Goal: Connect with others: Connect with others

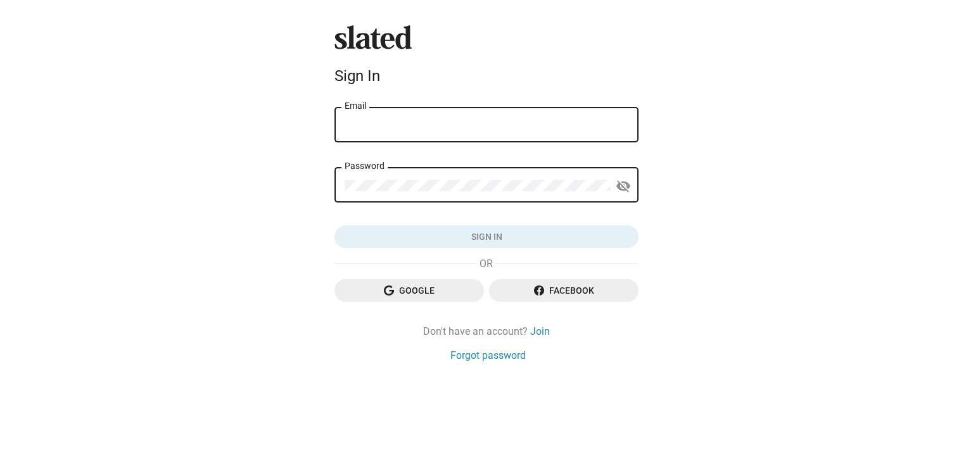
click at [401, 290] on span "Google" at bounding box center [409, 290] width 129 height 23
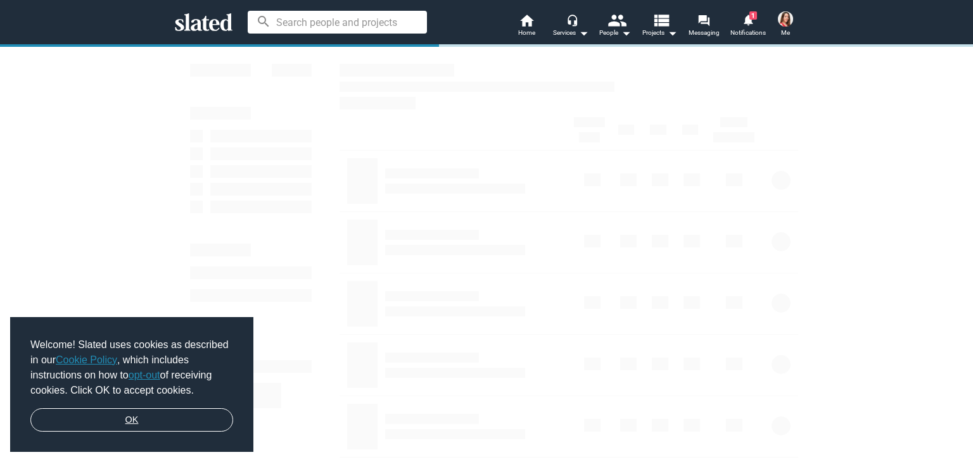
click at [177, 417] on link "OK" at bounding box center [131, 421] width 203 height 24
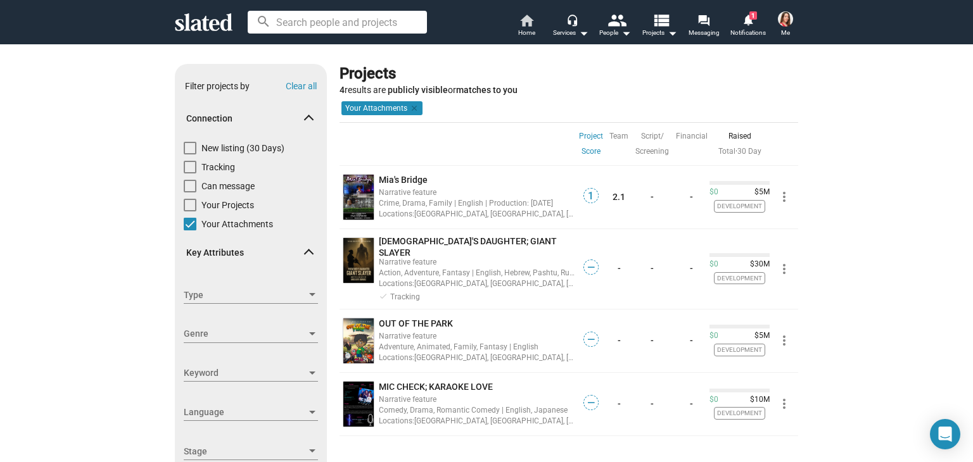
click at [531, 27] on span "Home" at bounding box center [526, 32] width 17 height 15
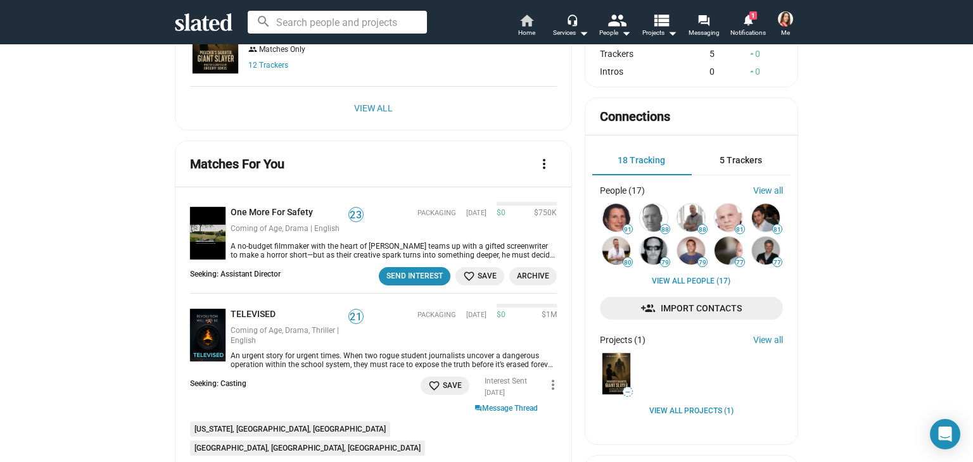
scroll to position [326, 0]
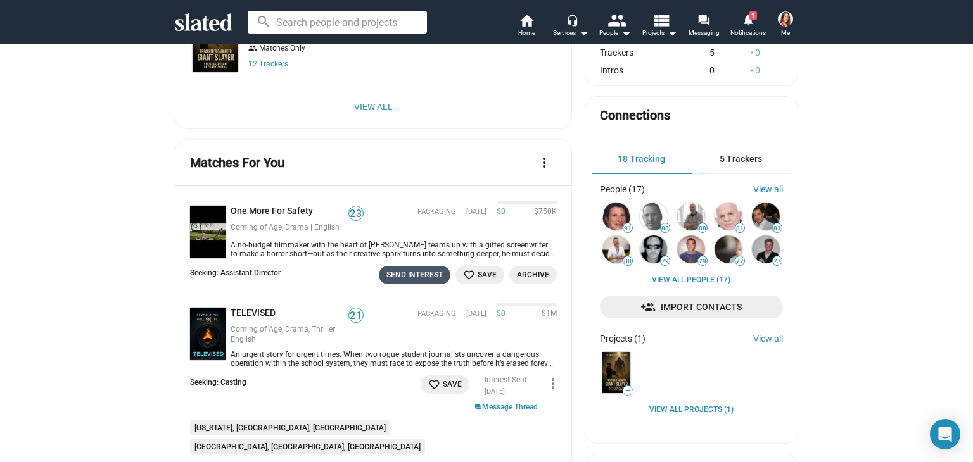
click at [397, 269] on div "Send Interest" at bounding box center [414, 275] width 56 height 13
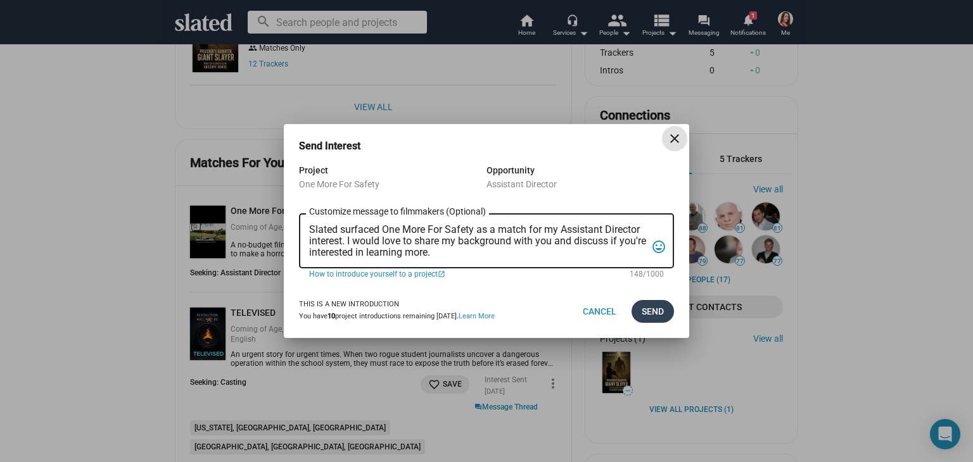
click at [651, 307] on span "Send" at bounding box center [653, 311] width 22 height 23
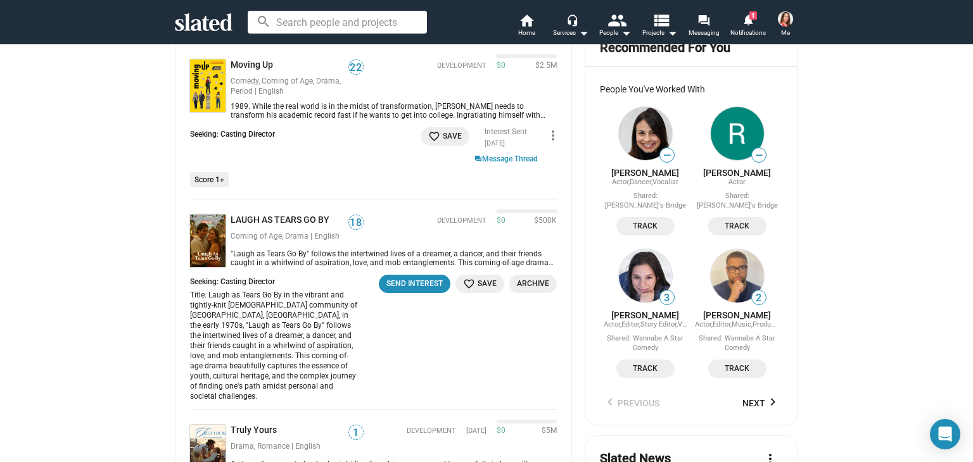
scroll to position [755, 0]
